Goal: Navigation & Orientation: Find specific page/section

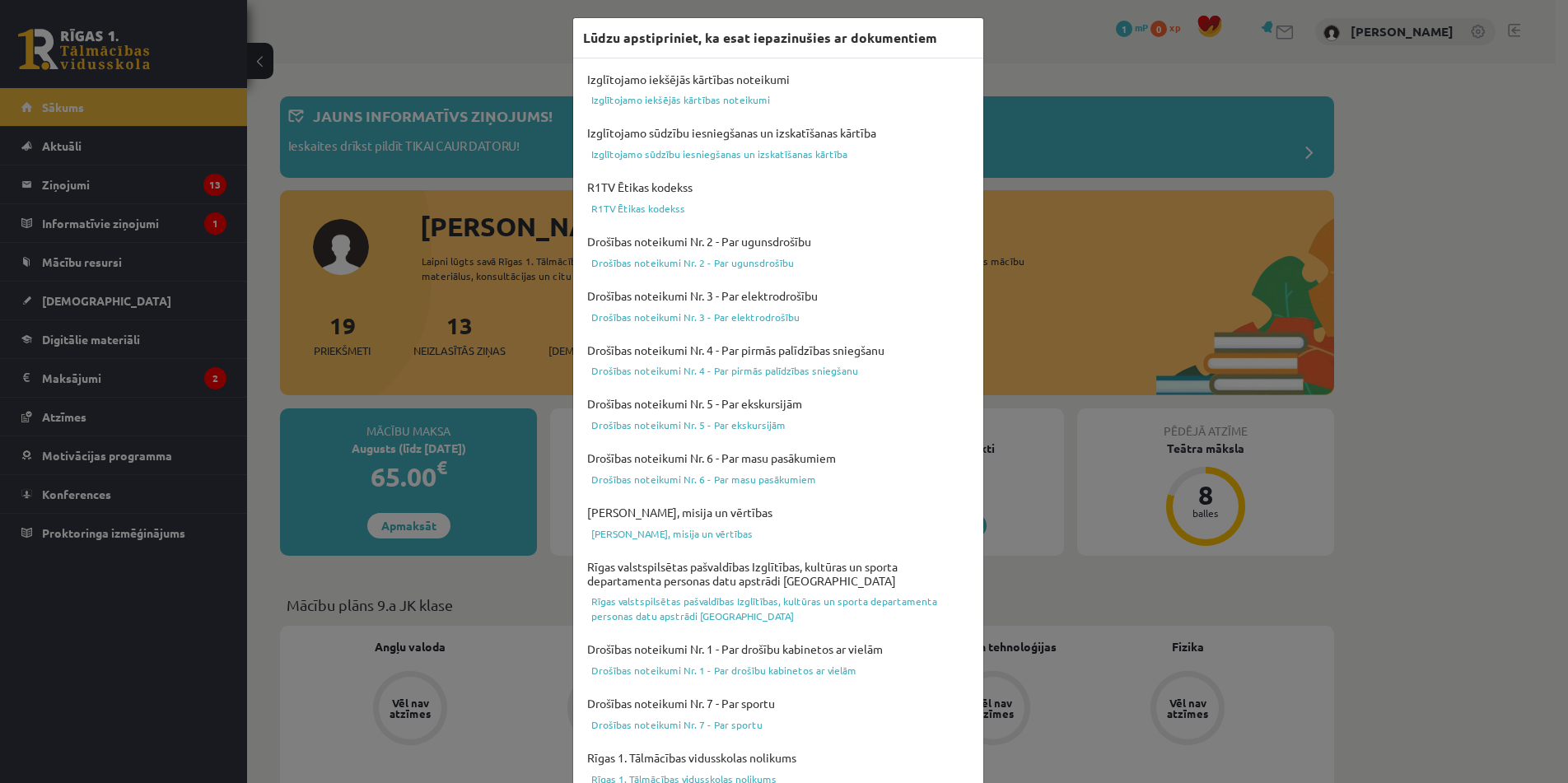
click at [1022, 79] on div "Lūdzu apstipriniet, ka esat iepazinušies ar dokumentiem Izglītojamo iekšējās kā…" at bounding box center [784, 392] width 1568 height 783
click at [1022, 77] on div "Lūdzu apstipriniet, ka esat iepazinušies ar dokumentiem Izglītojamo iekšējās kā…" at bounding box center [784, 392] width 1568 height 783
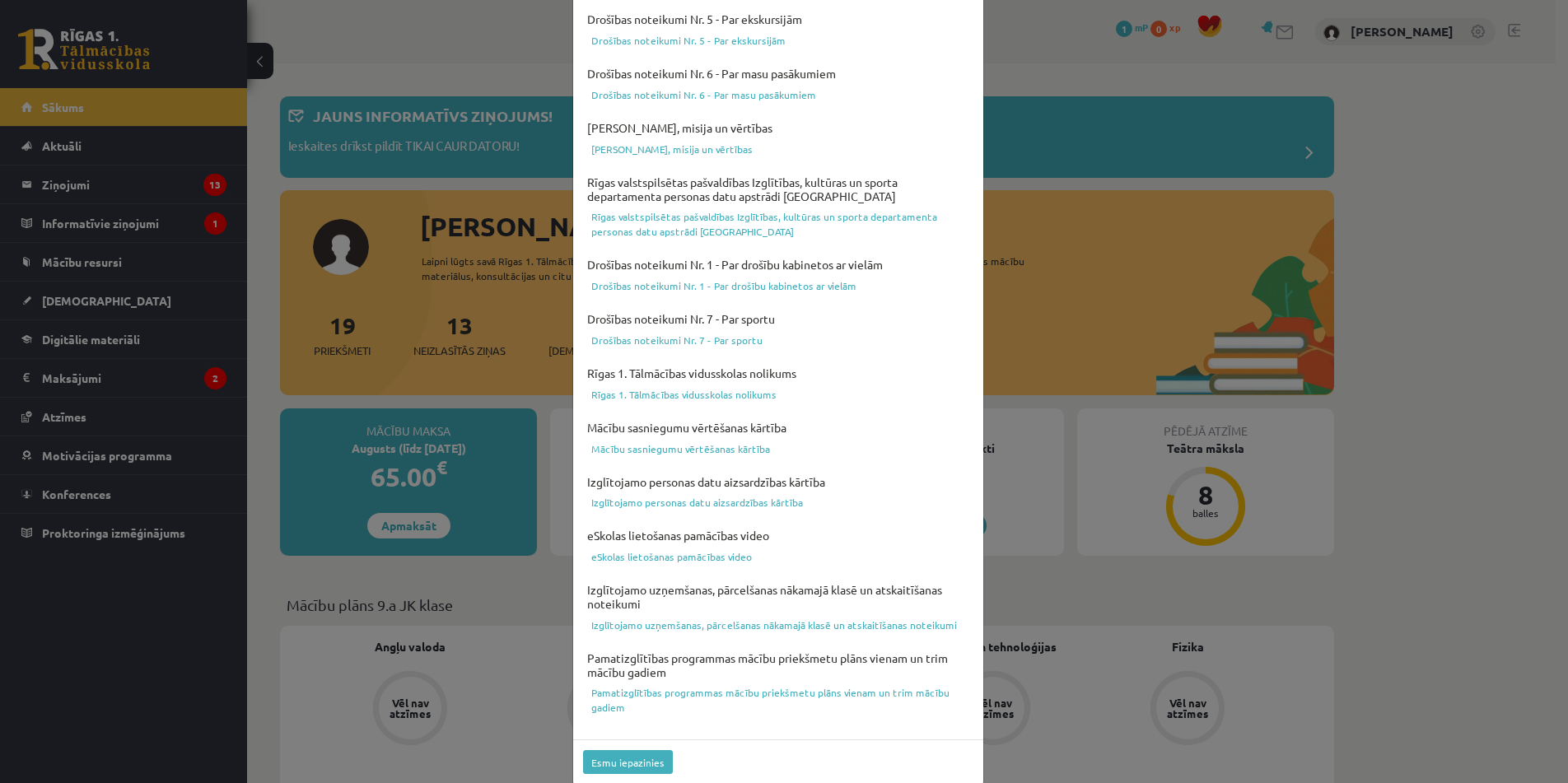
scroll to position [403, 0]
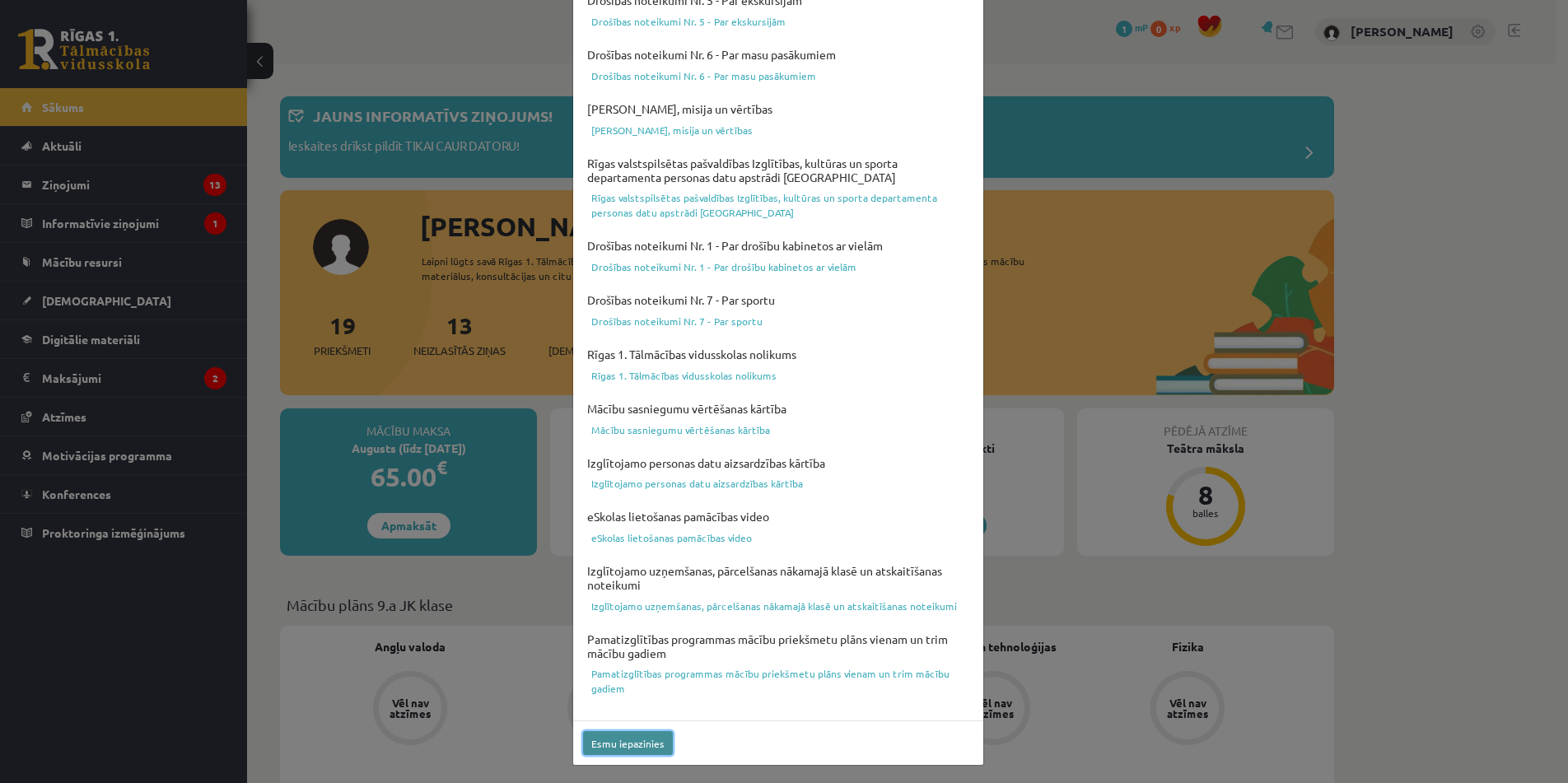
click at [618, 746] on button "Esmu iepazinies" at bounding box center [628, 742] width 89 height 24
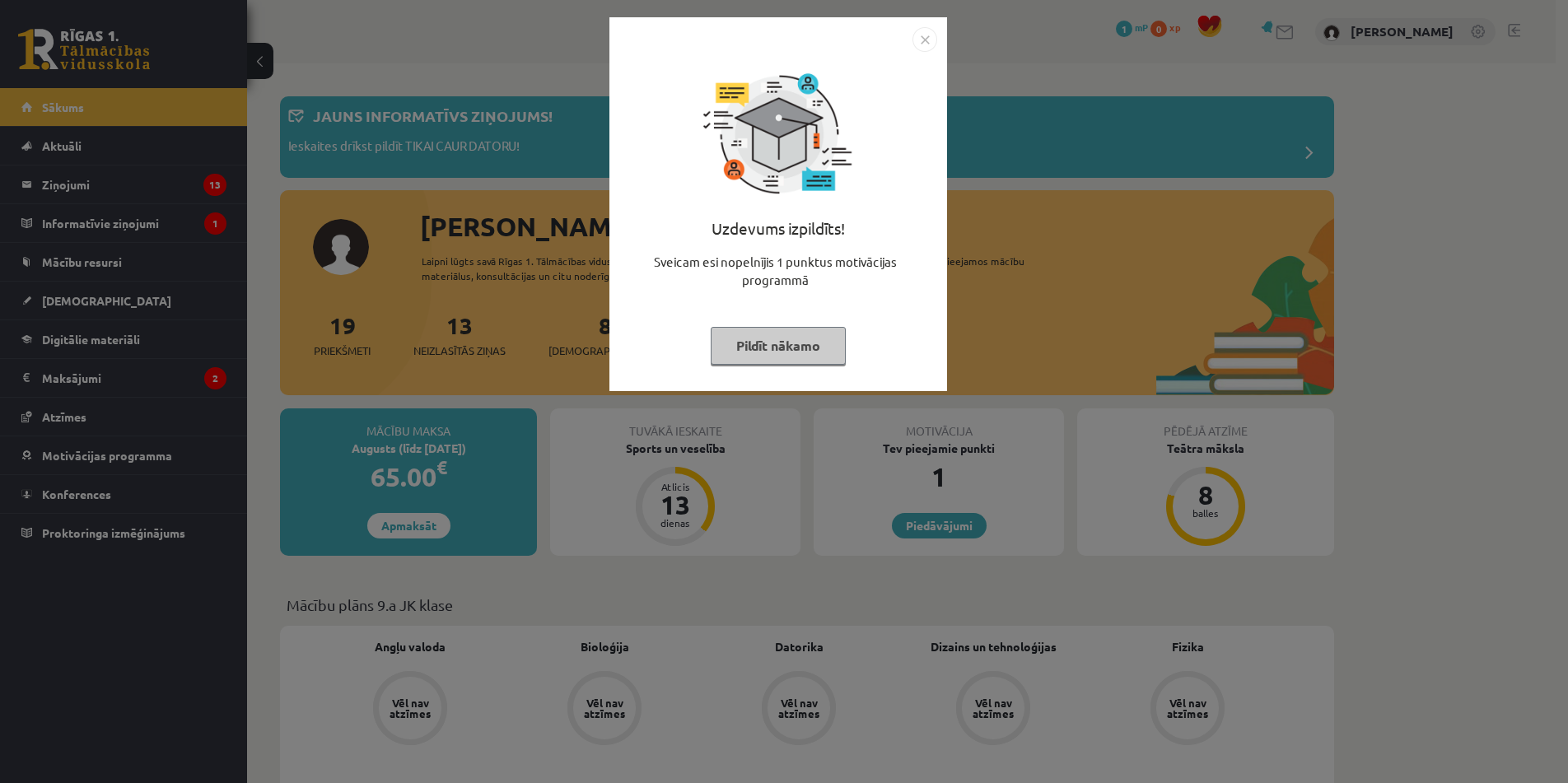
click at [932, 31] on img "Close" at bounding box center [925, 40] width 25 height 25
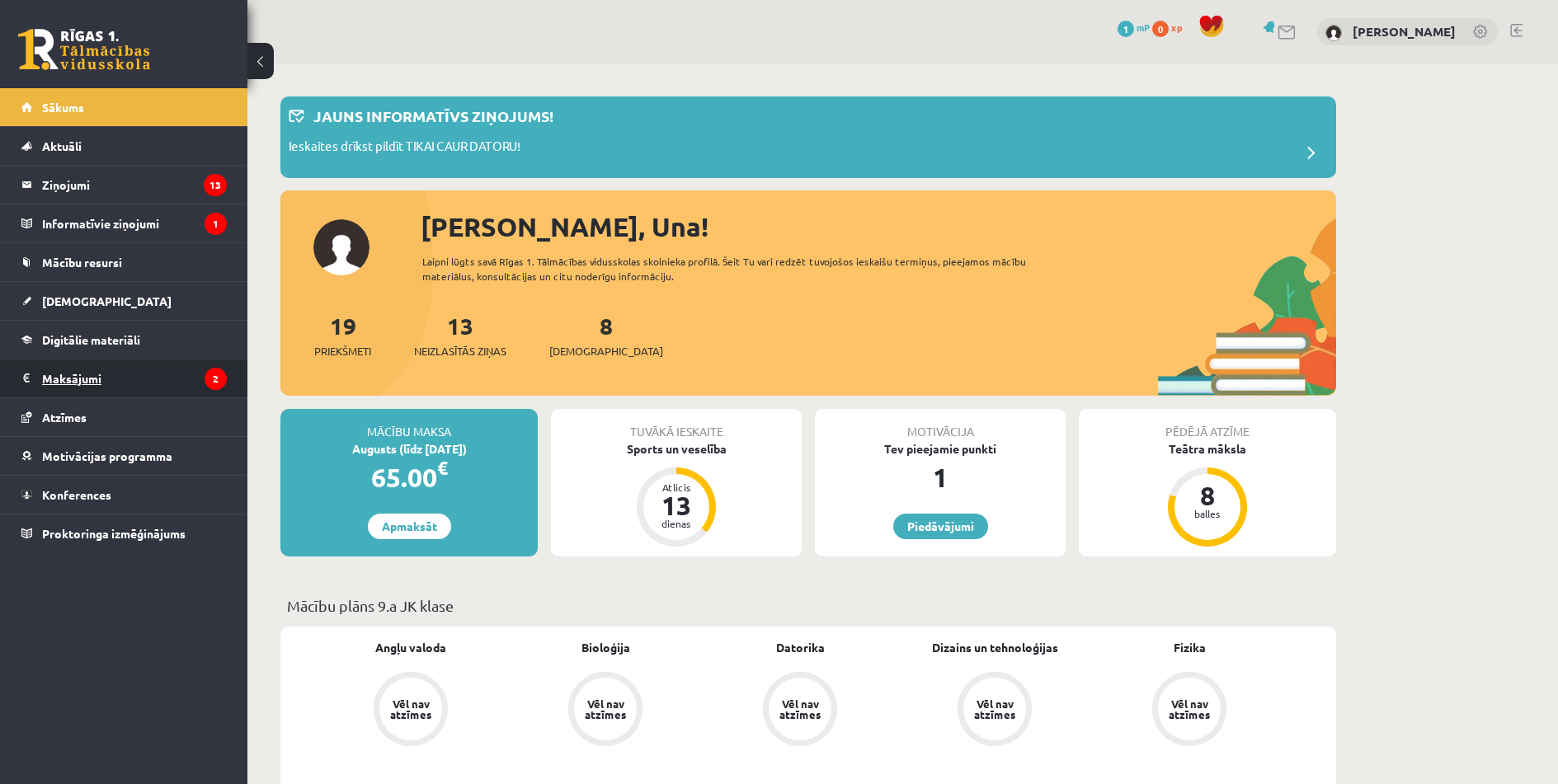
click at [158, 373] on legend "Maksājumi 2" at bounding box center [134, 379] width 185 height 38
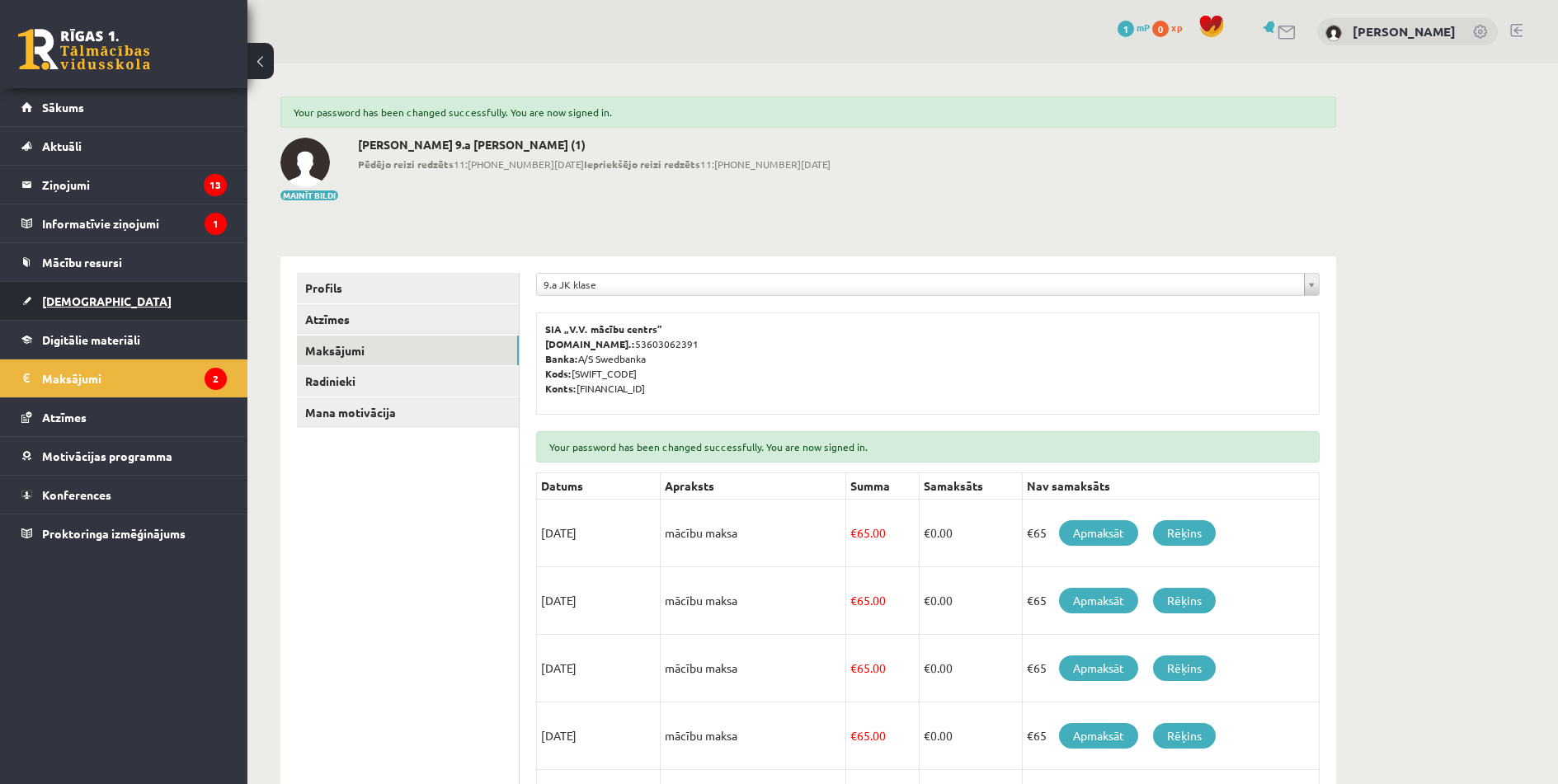
click at [137, 308] on link "[DEMOGRAPHIC_DATA]" at bounding box center [124, 301] width 206 height 38
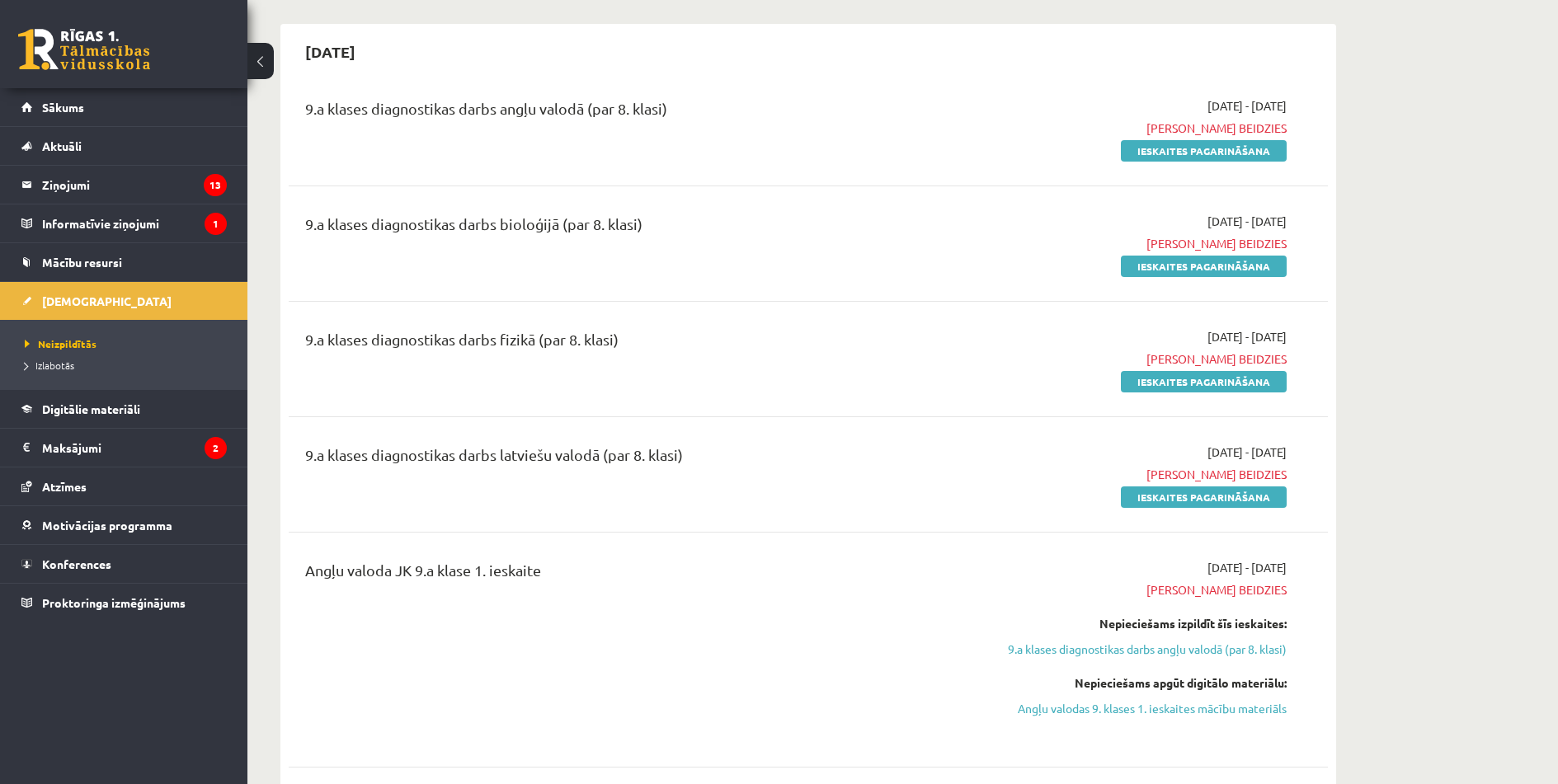
drag, startPoint x: 892, startPoint y: 305, endPoint x: 860, endPoint y: 448, distance: 146.5
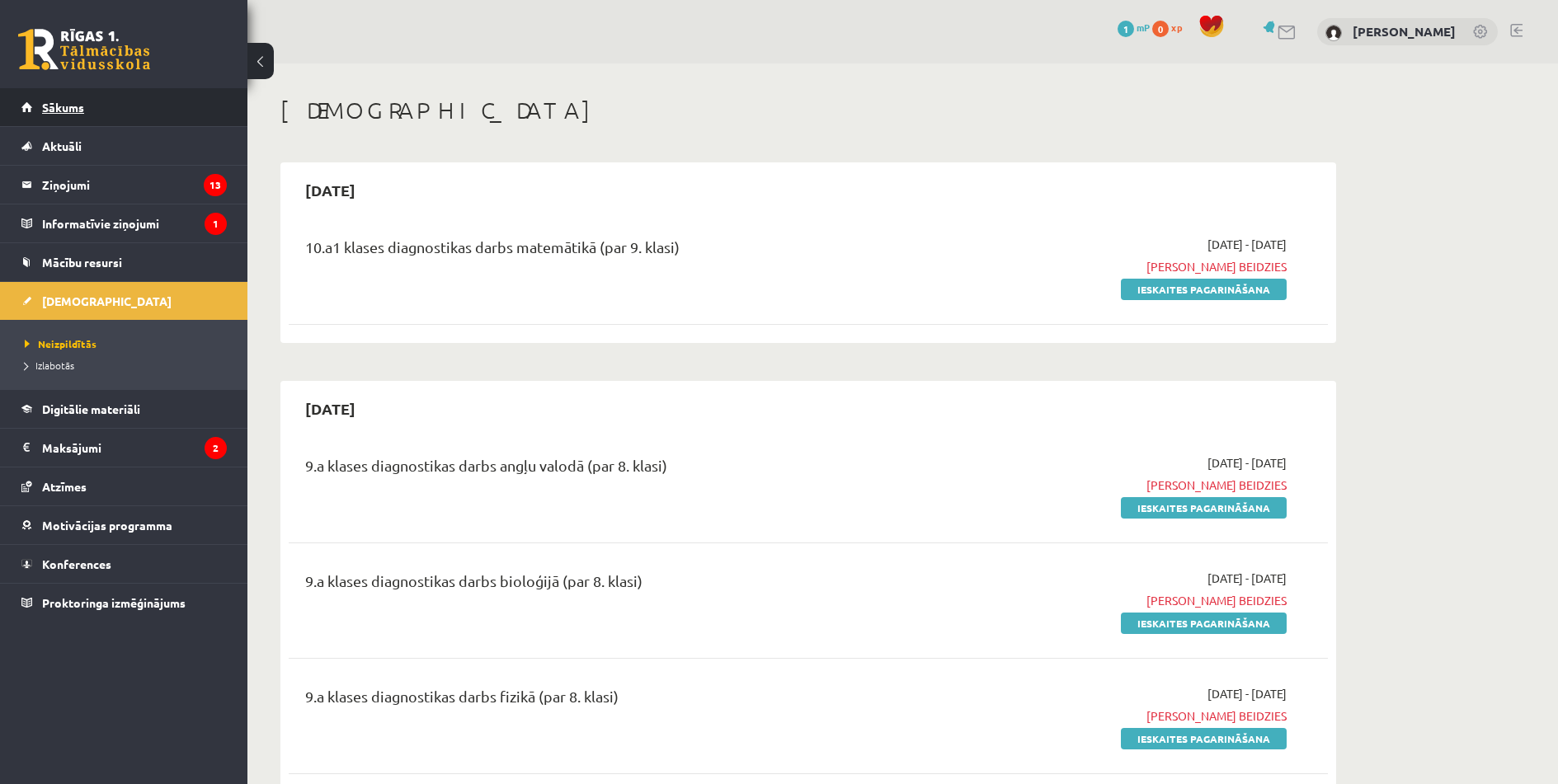
click at [113, 109] on link "Sākums" at bounding box center [124, 107] width 206 height 38
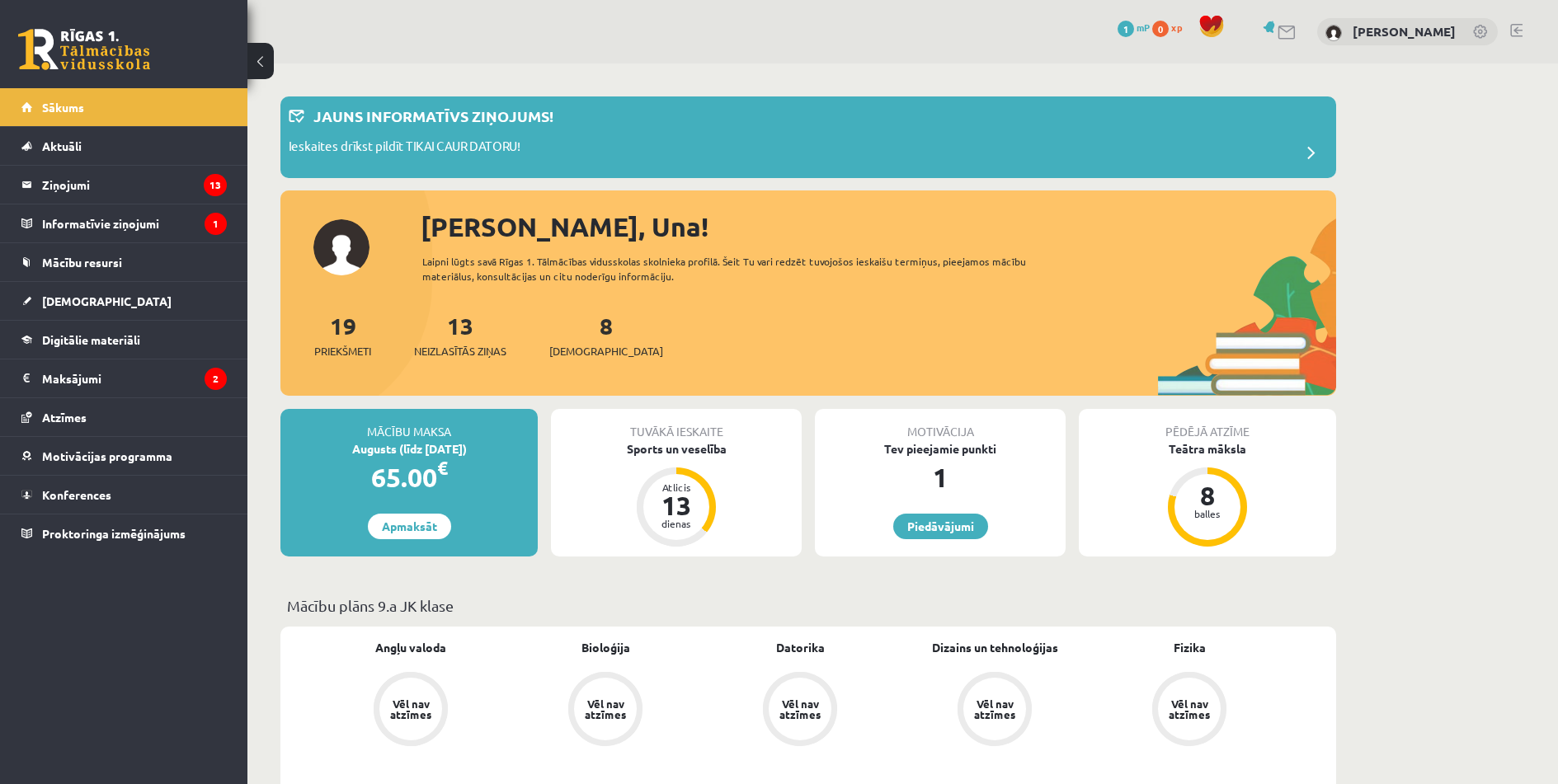
click at [1134, 28] on span "1" at bounding box center [1126, 29] width 17 height 17
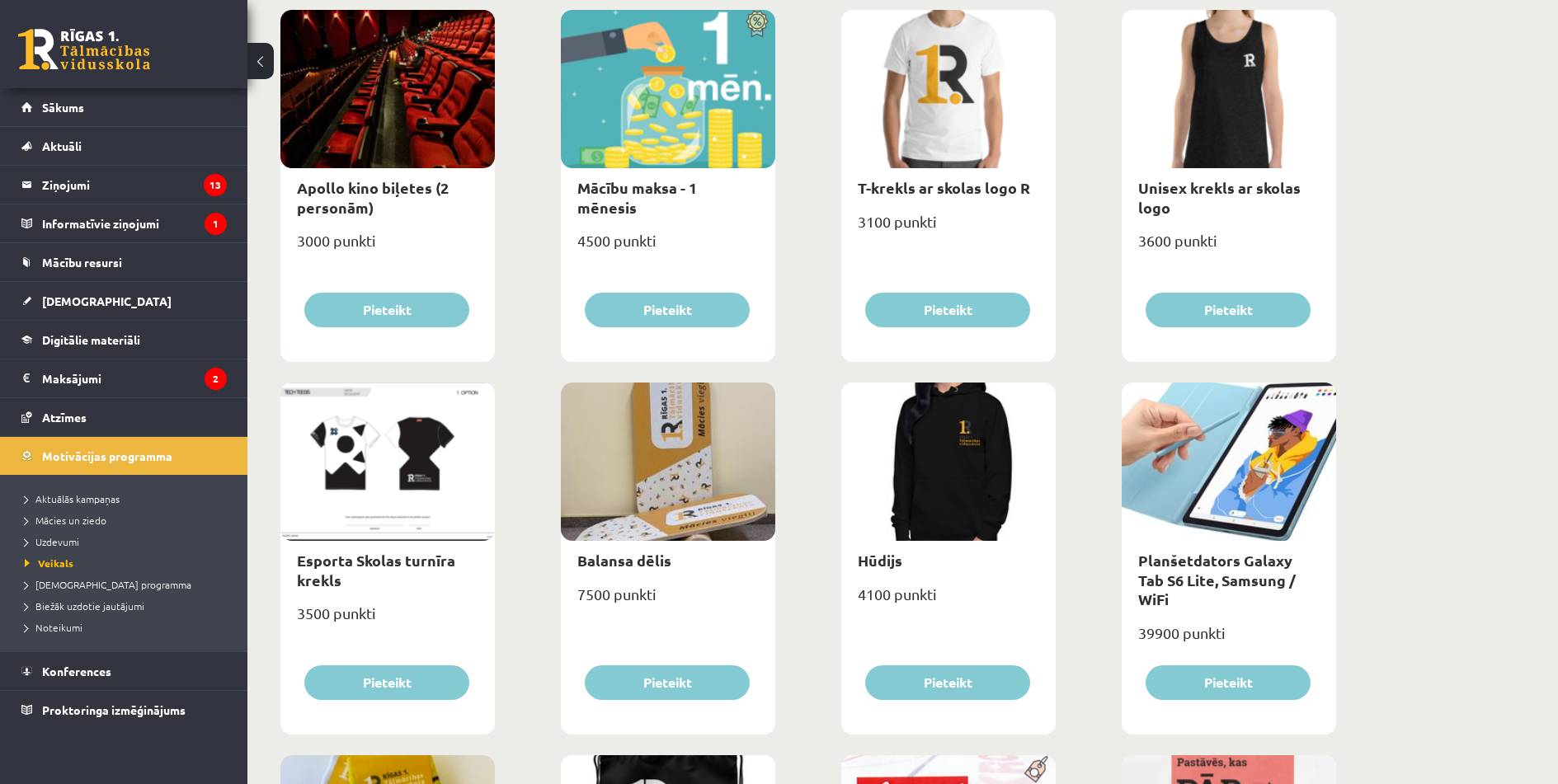
scroll to position [687, 0]
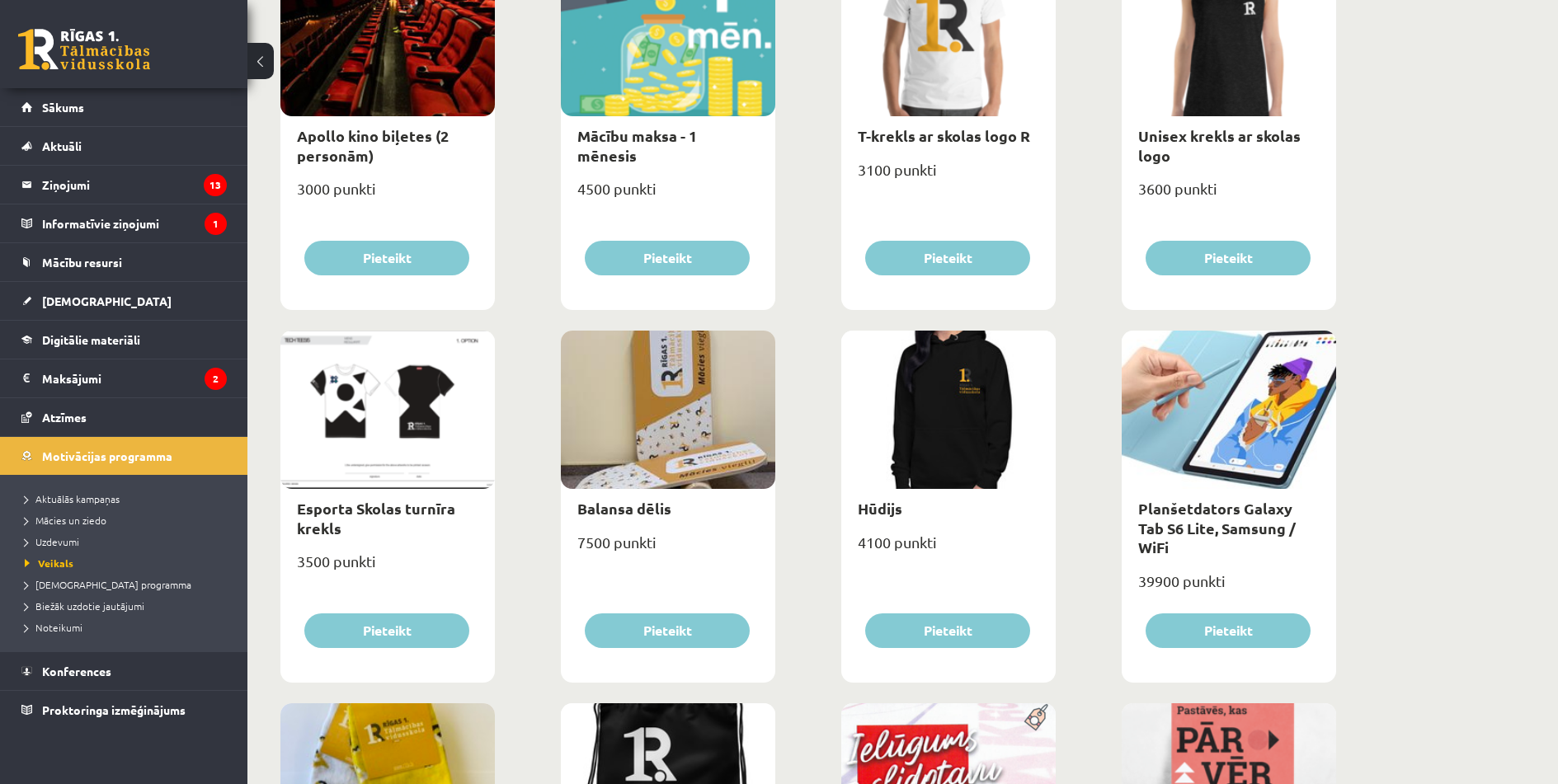
click at [905, 401] on div at bounding box center [949, 409] width 215 height 158
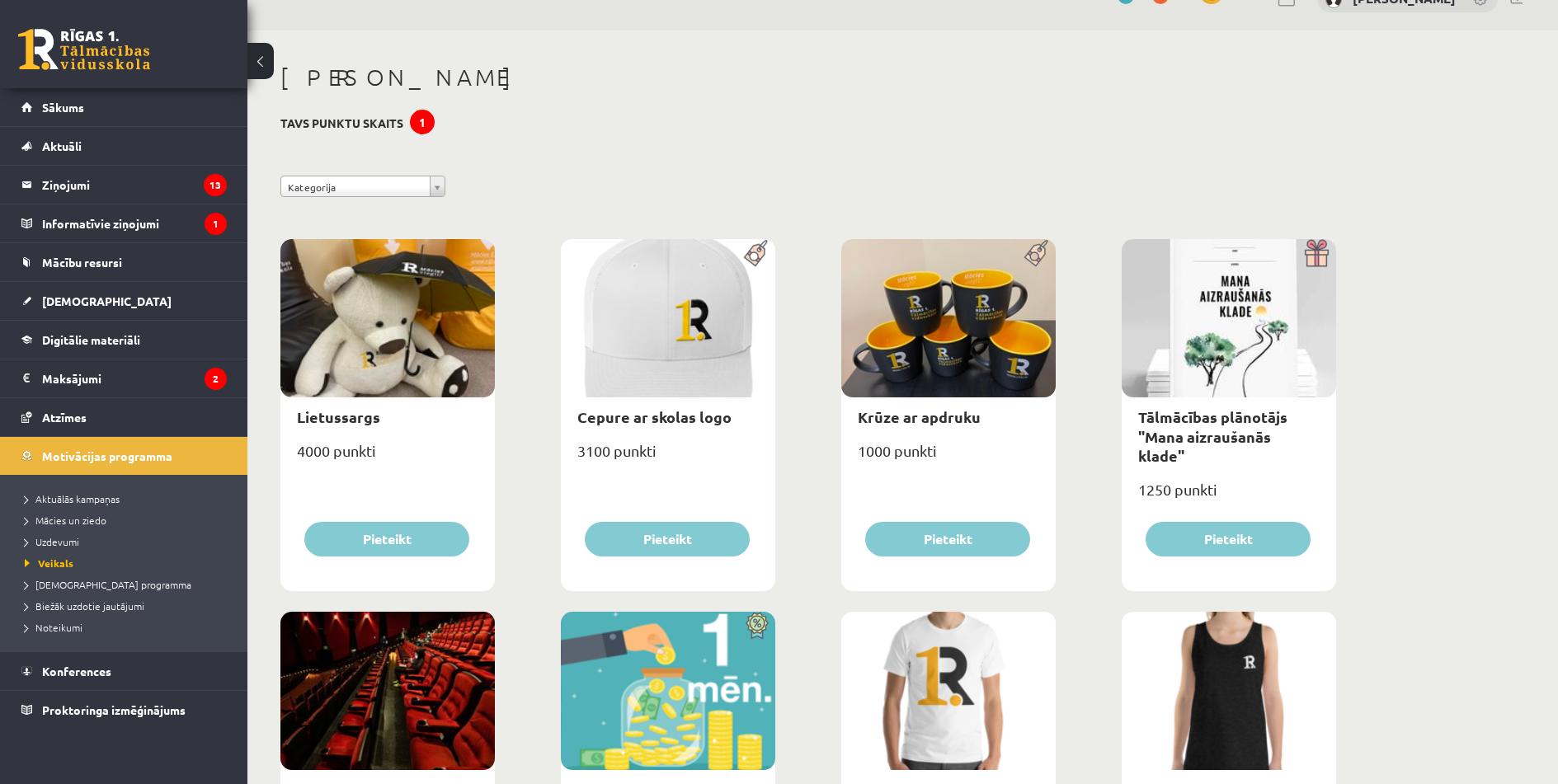
scroll to position [0, 0]
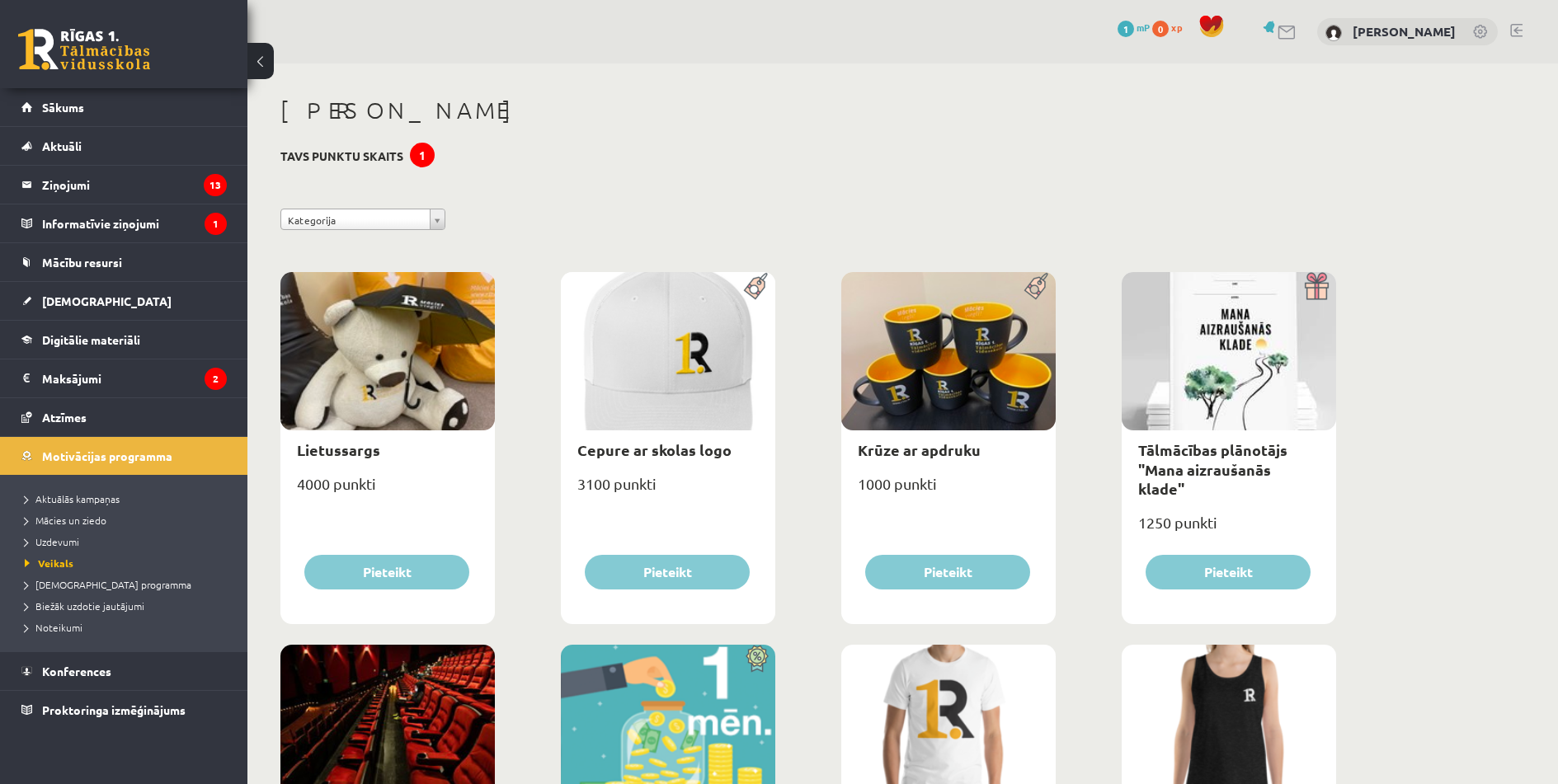
click at [344, 152] on h3 "Tavs punktu skaits 1" at bounding box center [342, 156] width 123 height 14
click at [422, 156] on div "1" at bounding box center [422, 155] width 25 height 25
